Goal: Information Seeking & Learning: Learn about a topic

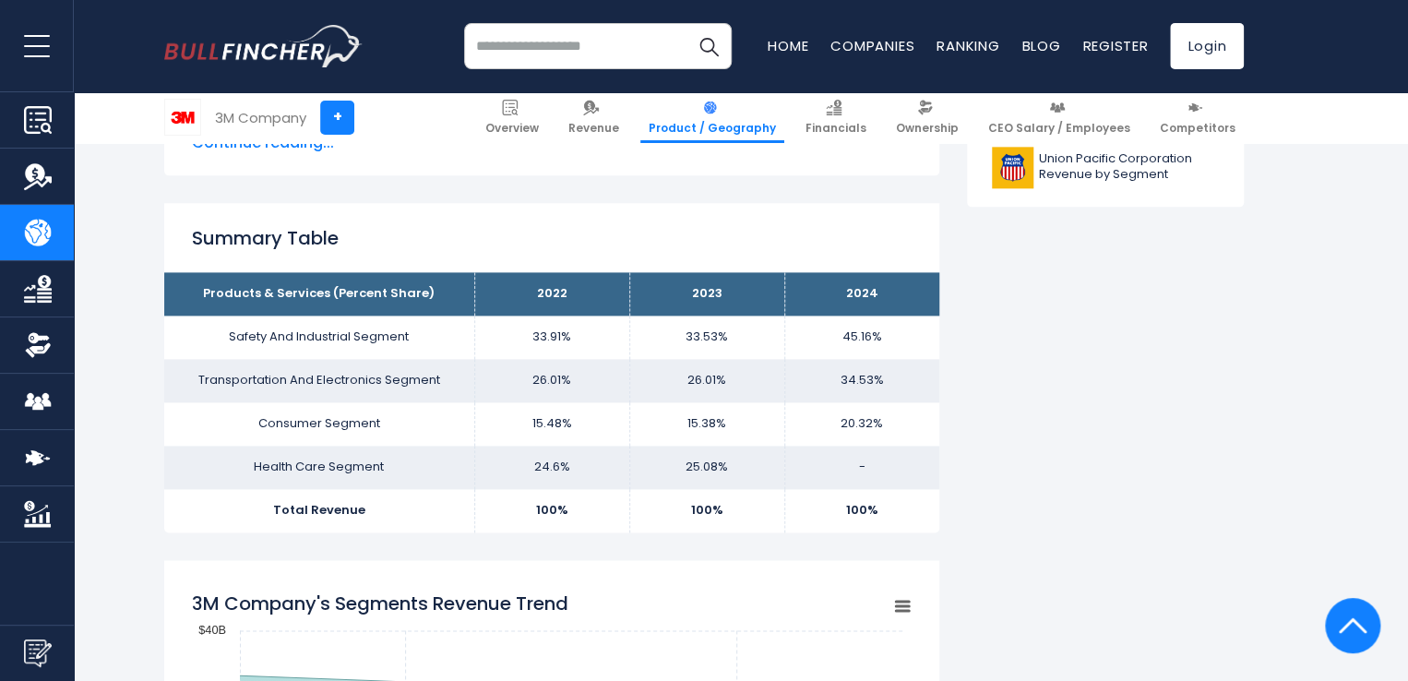
scroll to position [1151, 0]
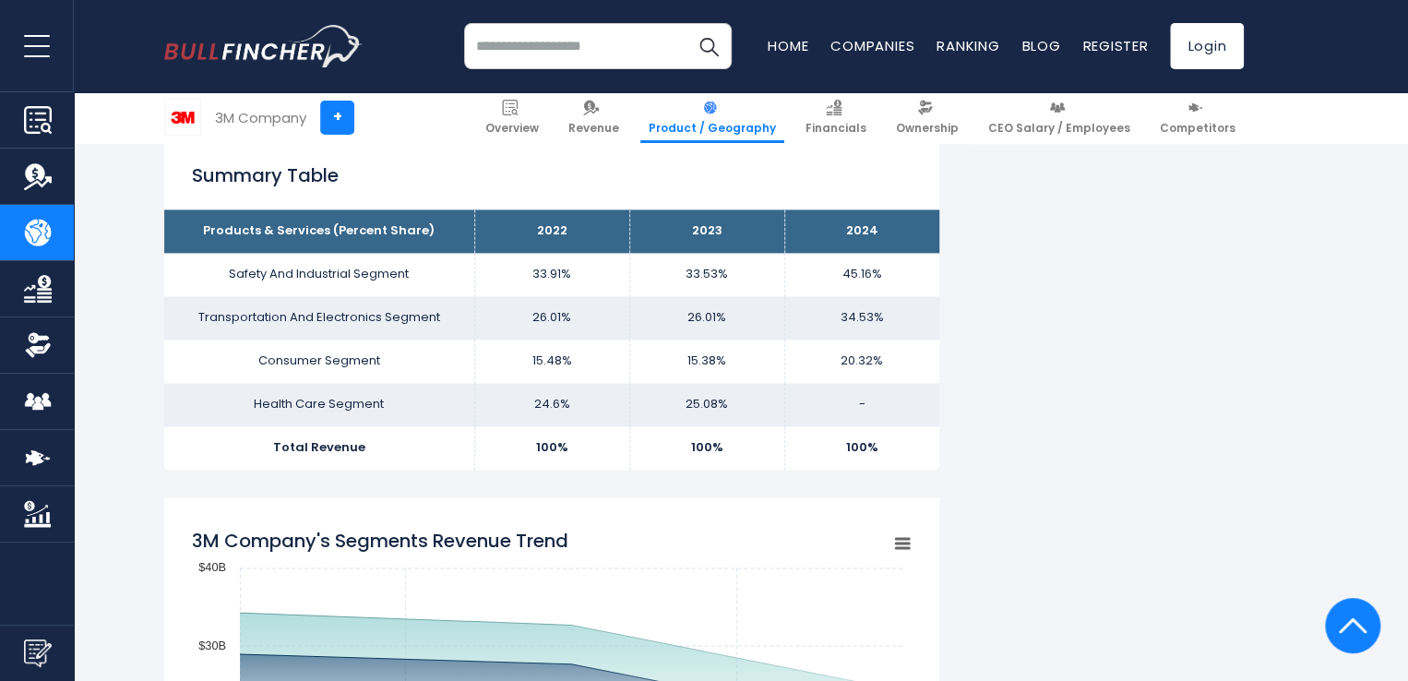
click at [1203, 102] on img at bounding box center [1195, 108] width 16 height 16
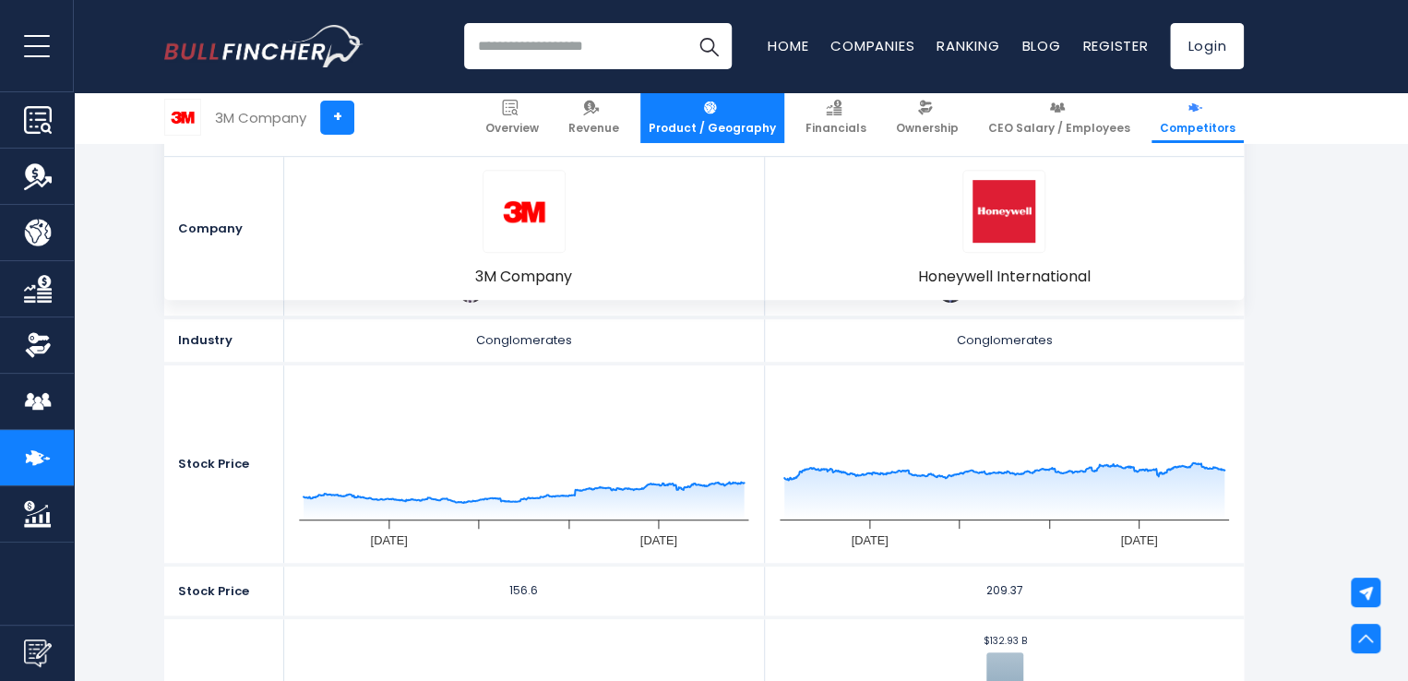
click at [750, 104] on link "Product / Geography" at bounding box center [712, 117] width 144 height 51
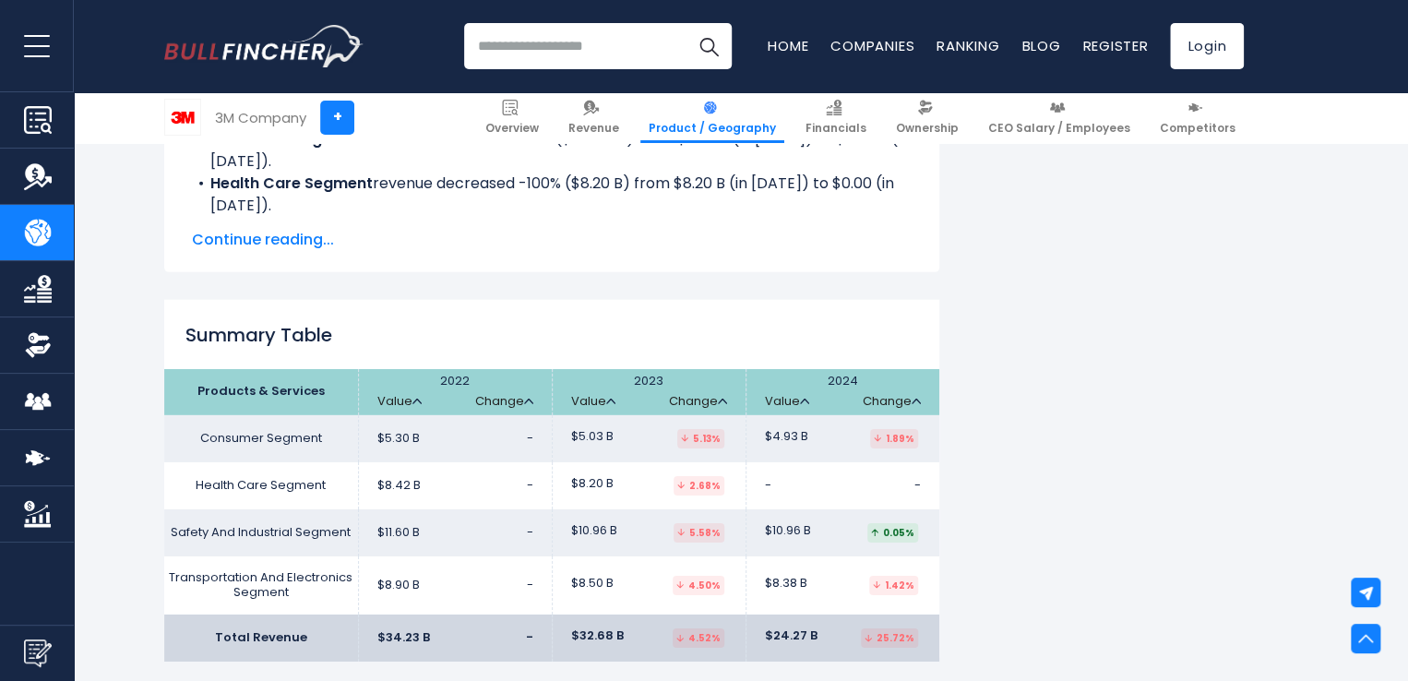
scroll to position [2751, 0]
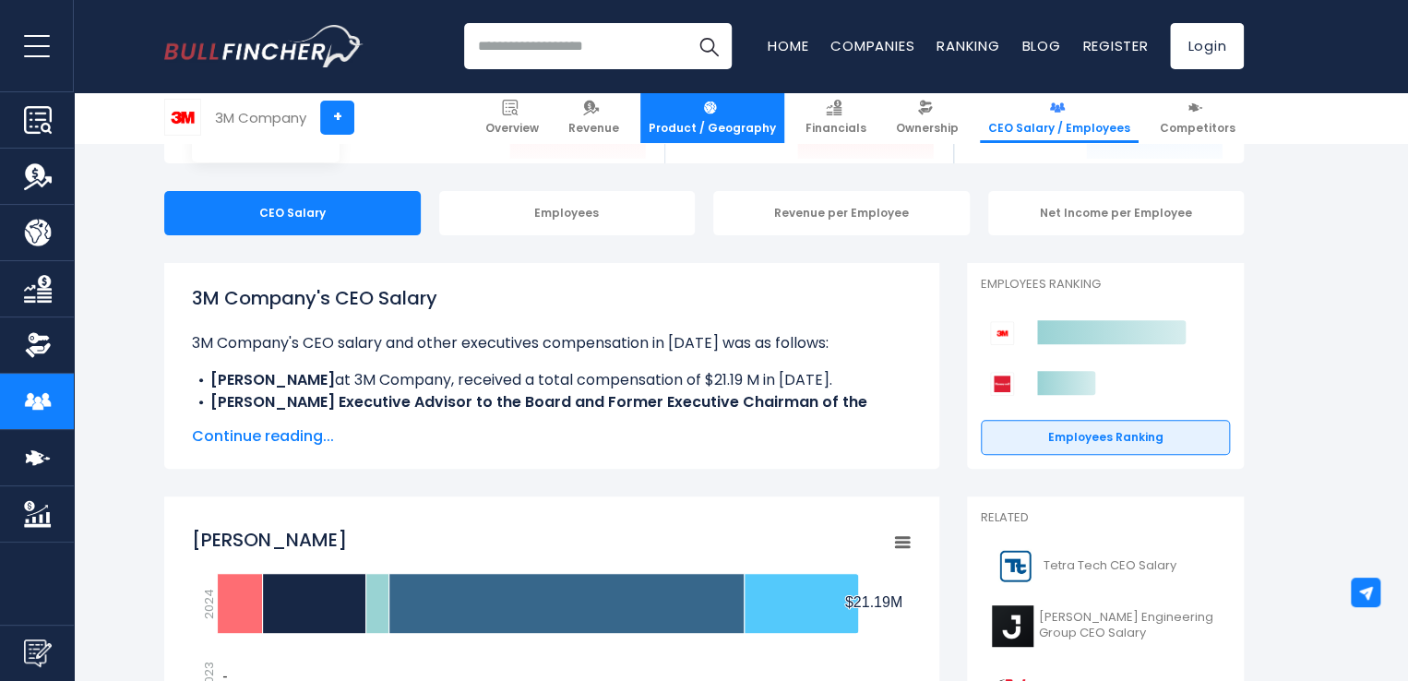
click at [719, 115] on link "Product / Geography" at bounding box center [712, 117] width 144 height 51
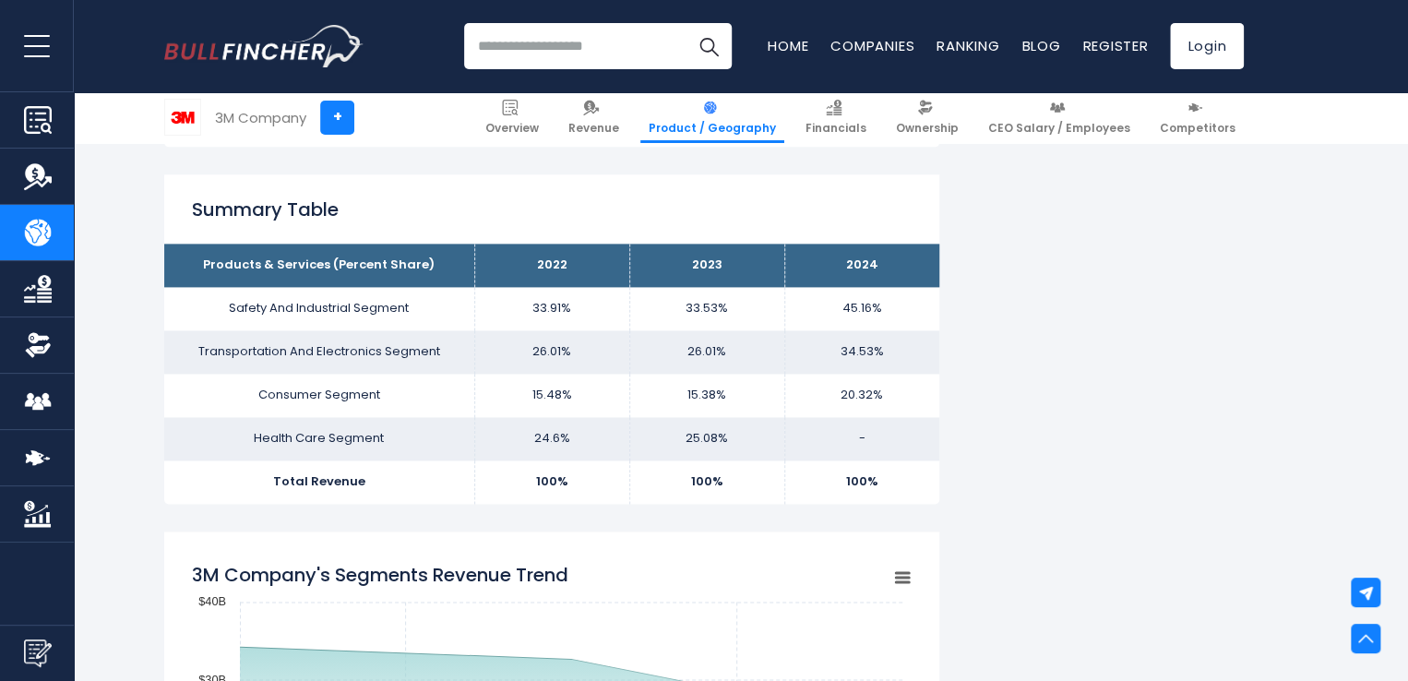
scroll to position [1116, 0]
click at [1199, 111] on img at bounding box center [1195, 108] width 16 height 16
